Goal: Task Accomplishment & Management: Complete application form

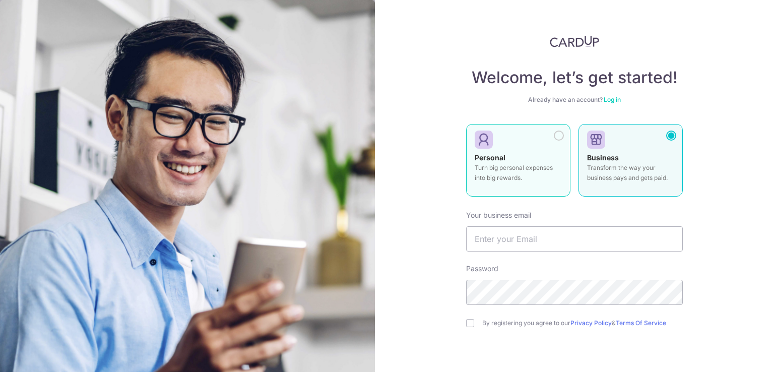
click at [530, 142] on div at bounding box center [514, 140] width 79 height 15
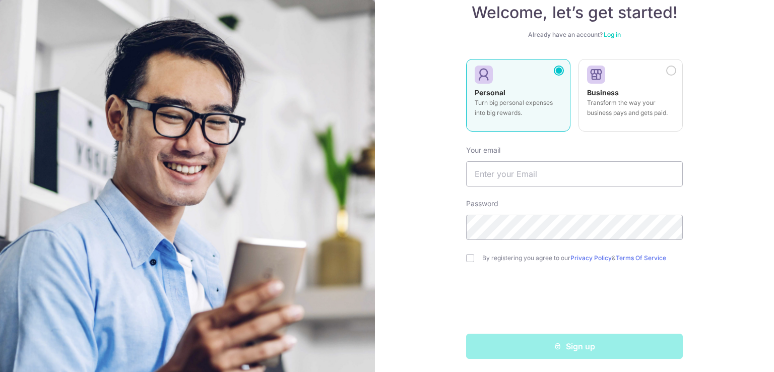
scroll to position [68, 0]
